Goal: Information Seeking & Learning: Learn about a topic

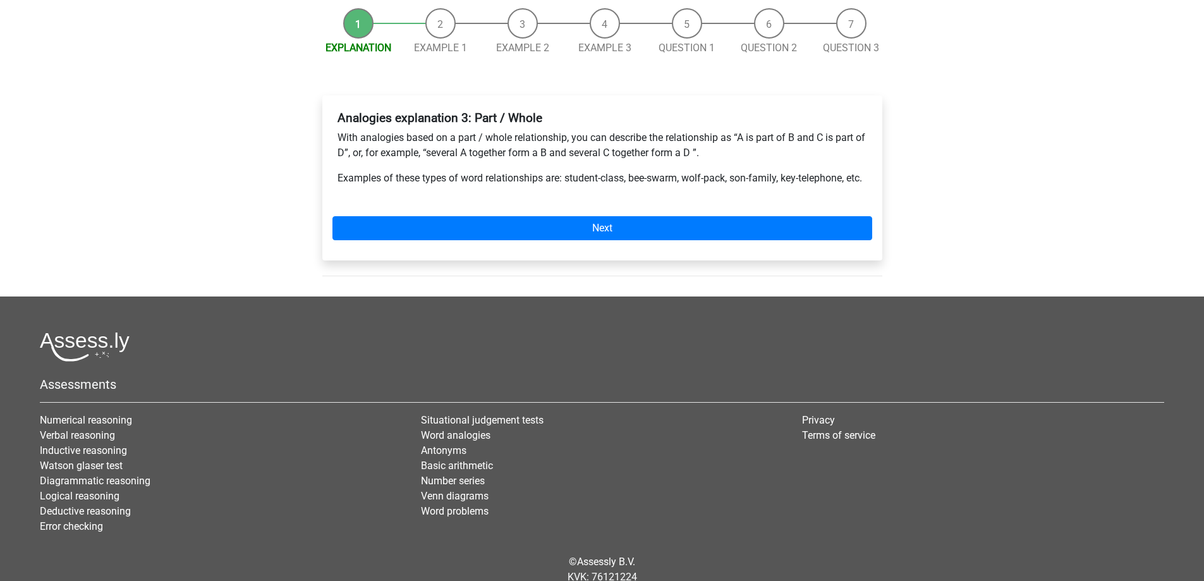
scroll to position [126, 0]
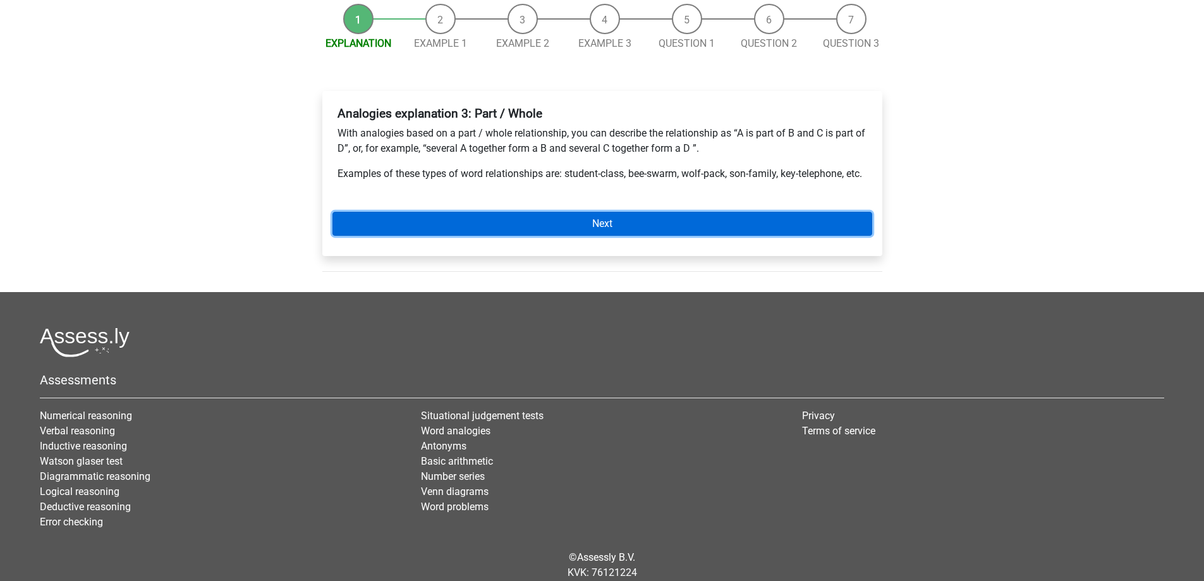
click at [416, 236] on link "Next" at bounding box center [603, 224] width 540 height 24
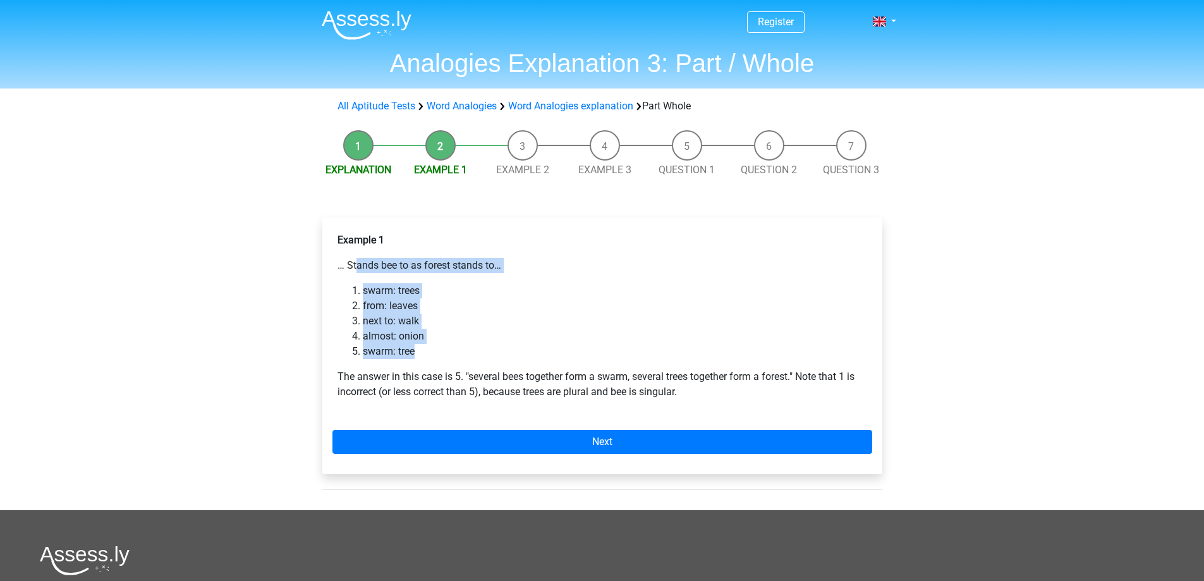
drag, startPoint x: 348, startPoint y: 265, endPoint x: 417, endPoint y: 358, distance: 115.7
click at [417, 358] on div "Example 1 … Stands bee to as forest stands to… swarm: trees from: leaves next t…" at bounding box center [603, 321] width 540 height 187
copy div "Stands bee to as forest stands to… swarm: trees from: leaves next to: walk almo…"
